Goal: Communication & Community: Share content

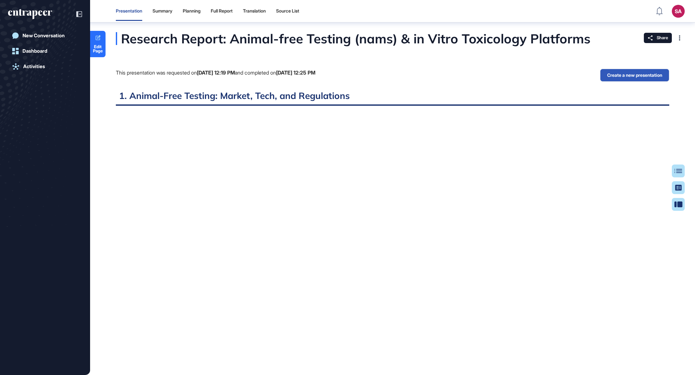
scroll to position [3, 0]
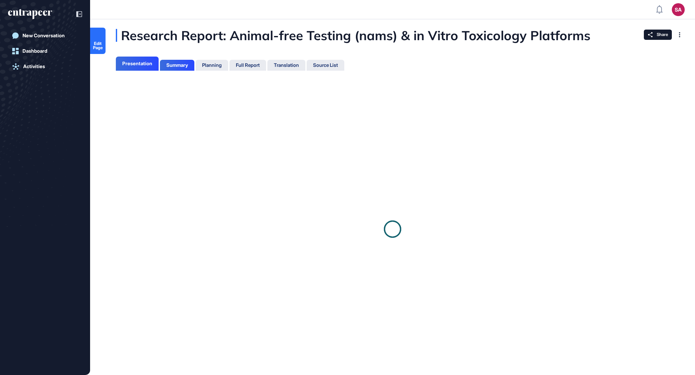
scroll to position [343, 1]
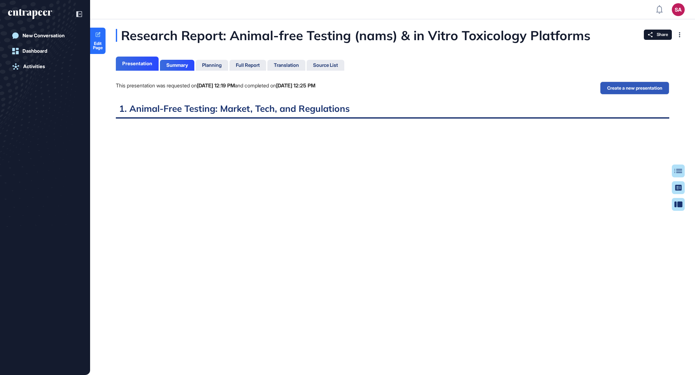
scroll to position [3, 0]
click at [175, 63] on div "Summary" at bounding box center [177, 65] width 22 height 6
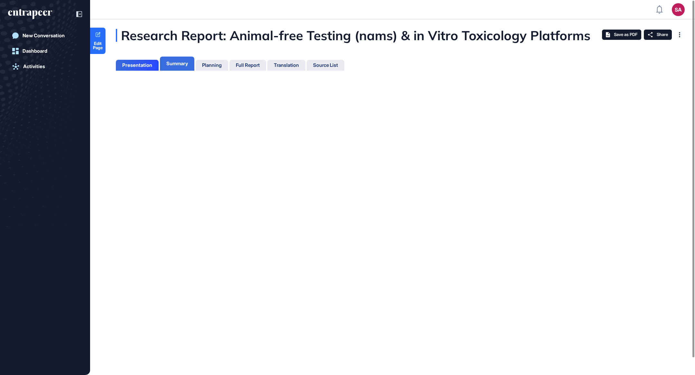
scroll to position [3, 0]
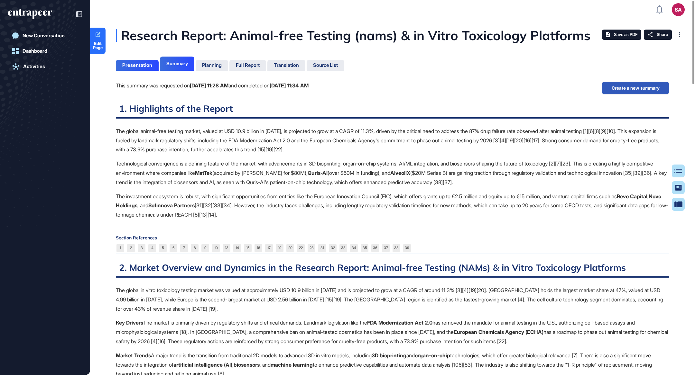
scroll to position [3, 0]
click at [99, 41] on span "Edit Page" at bounding box center [97, 45] width 15 height 8
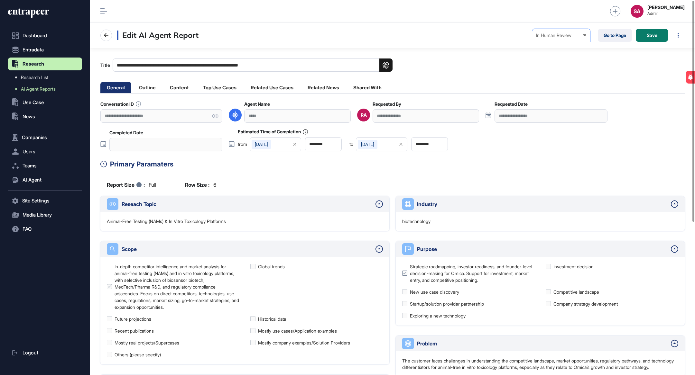
click at [568, 37] on div "In Human Review" at bounding box center [561, 35] width 50 height 5
click at [0, 0] on div "Completed" at bounding box center [0, 0] width 0 height 0
click at [646, 34] on button "Save" at bounding box center [652, 35] width 32 height 13
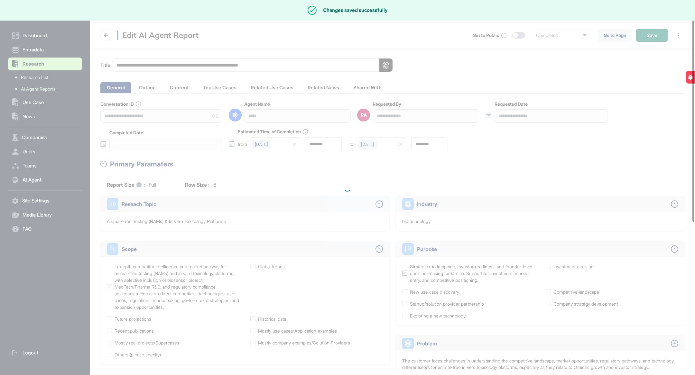
type input "**********"
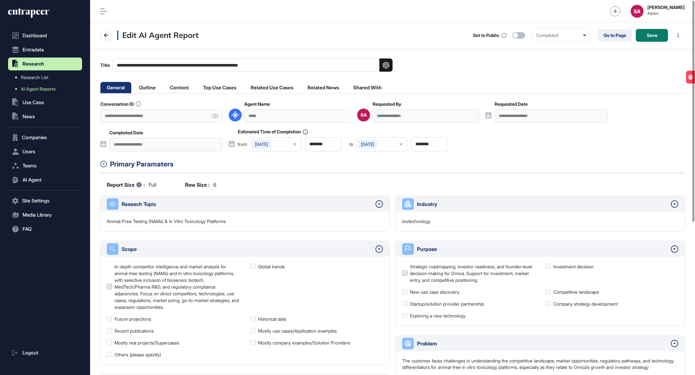
click at [517, 35] on div at bounding box center [515, 35] width 5 height 5
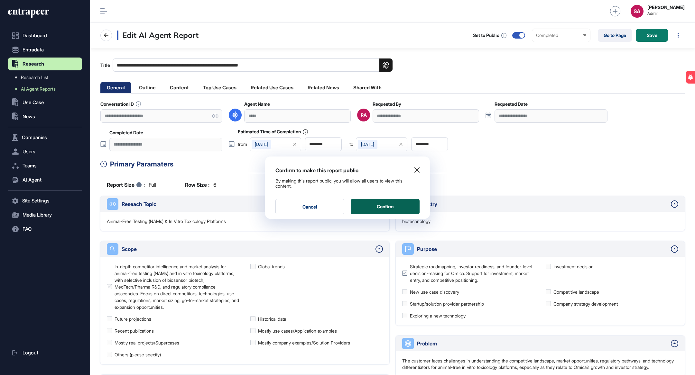
click at [382, 211] on button "Confirm" at bounding box center [385, 206] width 69 height 15
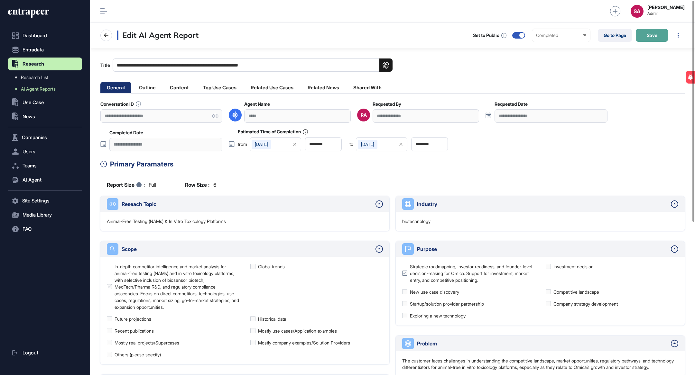
click at [660, 36] on button "Save" at bounding box center [652, 35] width 32 height 13
click at [617, 38] on link "Go to Page" at bounding box center [615, 35] width 34 height 13
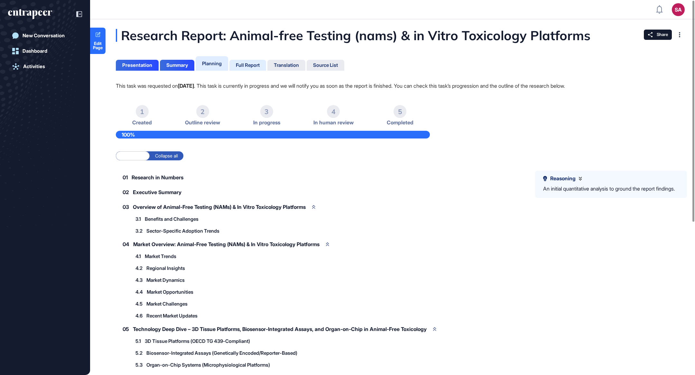
click at [253, 62] on div "Full Report" at bounding box center [248, 65] width 24 height 6
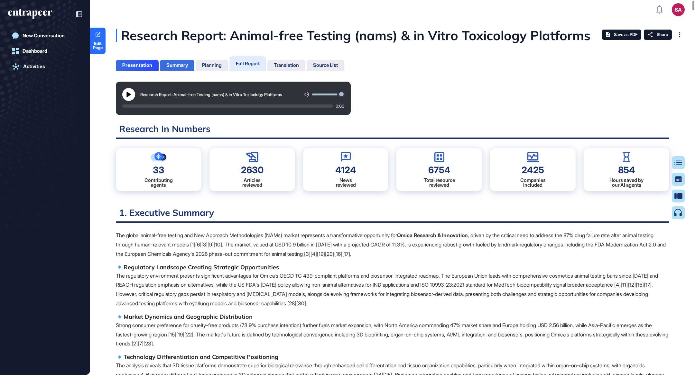
scroll to position [343, 1]
click at [180, 65] on div "Summary" at bounding box center [177, 65] width 22 height 6
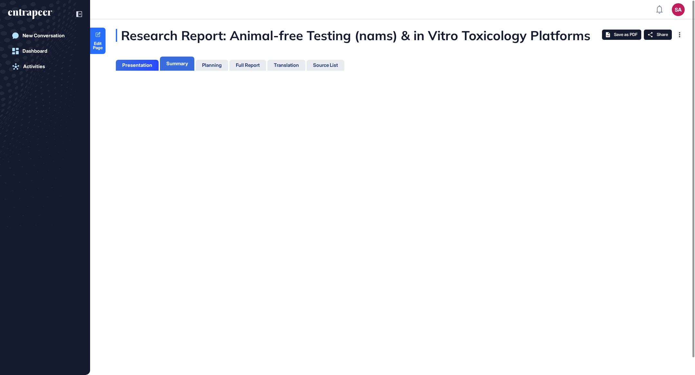
scroll to position [3, 0]
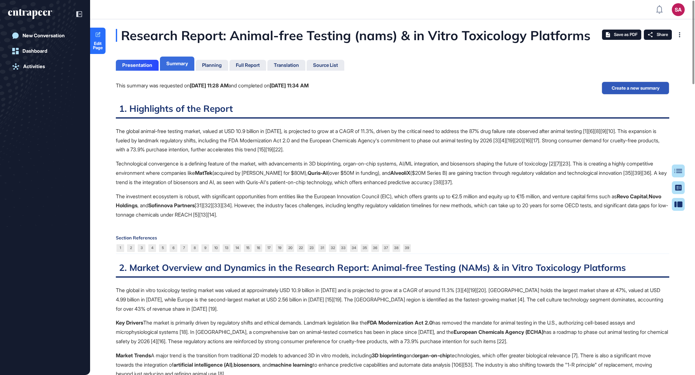
scroll to position [343, 1]
click at [152, 65] on div "Presentation" at bounding box center [137, 65] width 43 height 11
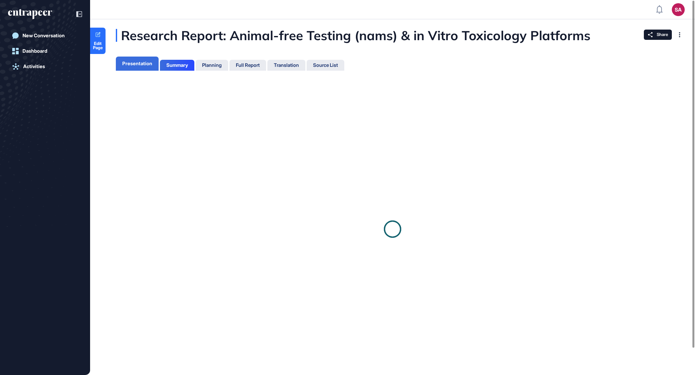
scroll to position [343, 1]
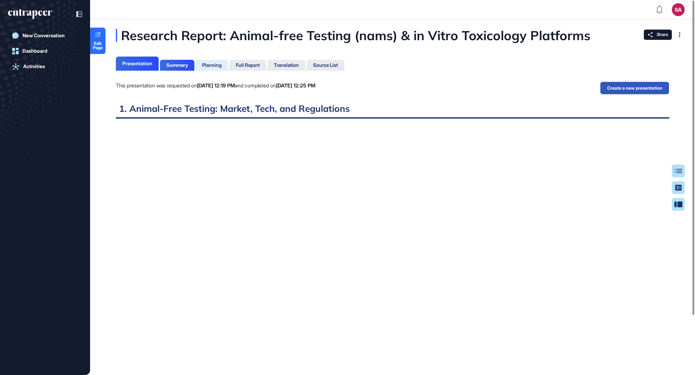
scroll to position [343, 1]
click at [247, 65] on div "Full Report" at bounding box center [248, 65] width 24 height 6
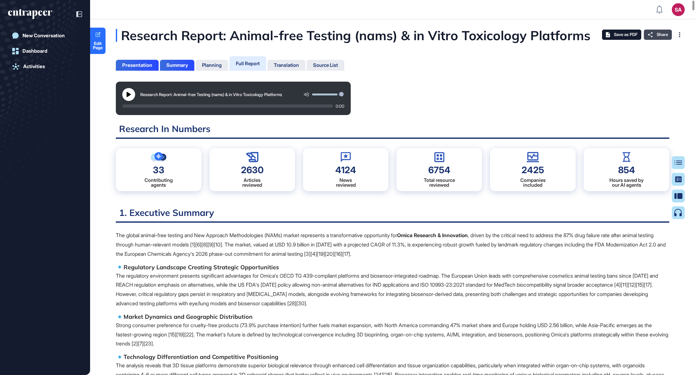
click at [659, 34] on span "Share" at bounding box center [662, 34] width 11 height 5
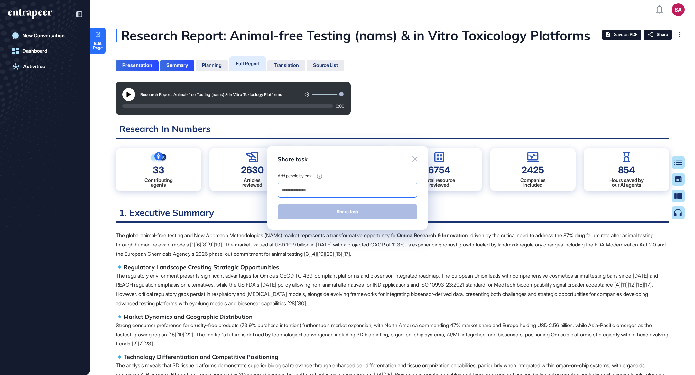
click at [332, 191] on input "email" at bounding box center [348, 190] width 134 height 9
paste input "**********"
type input "**********"
click at [359, 213] on button "Share task" at bounding box center [348, 211] width 140 height 15
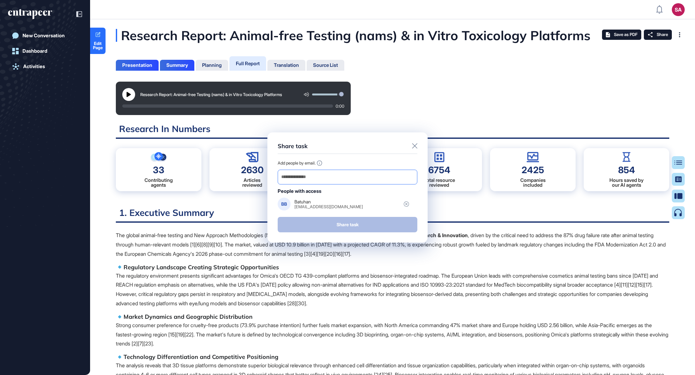
click at [319, 184] on div at bounding box center [348, 177] width 140 height 15
click at [313, 180] on input "email" at bounding box center [348, 177] width 134 height 9
paste input "**********"
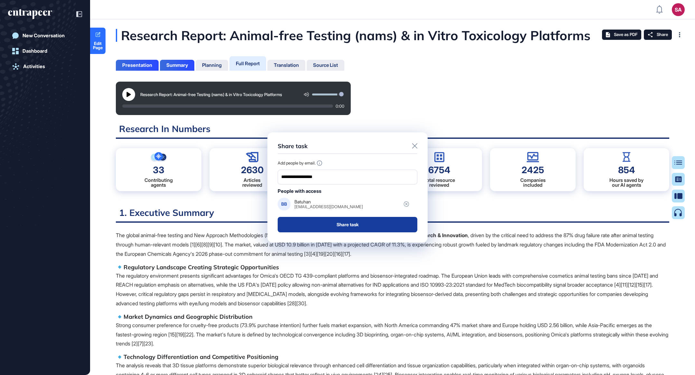
type input "**********"
click at [318, 225] on button "Share task" at bounding box center [348, 224] width 140 height 15
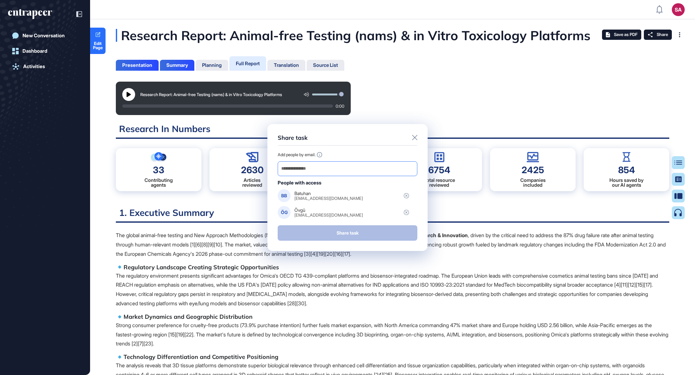
click at [311, 170] on input "email" at bounding box center [348, 168] width 134 height 9
paste input "**********"
type input "**********"
click at [298, 235] on button "Share task" at bounding box center [348, 233] width 140 height 15
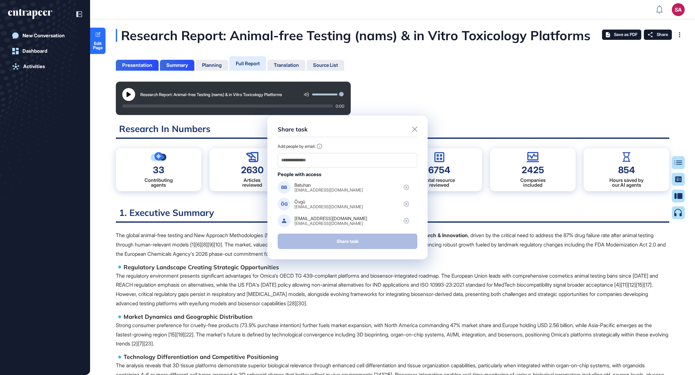
click at [291, 300] on div "Share task Add people by email. People with access BB Batuhan bbaybali@sabanci.…" at bounding box center [347, 187] width 695 height 375
